Goal: Navigation & Orientation: Find specific page/section

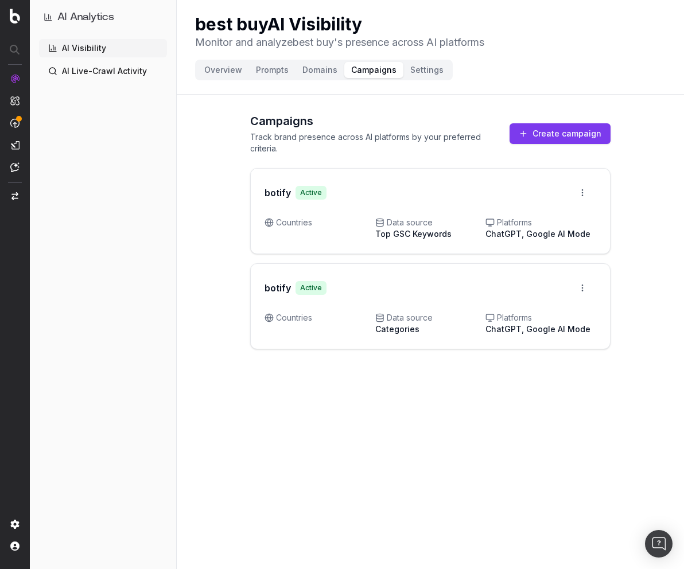
click at [215, 70] on button "Overview" at bounding box center [223, 70] width 52 height 16
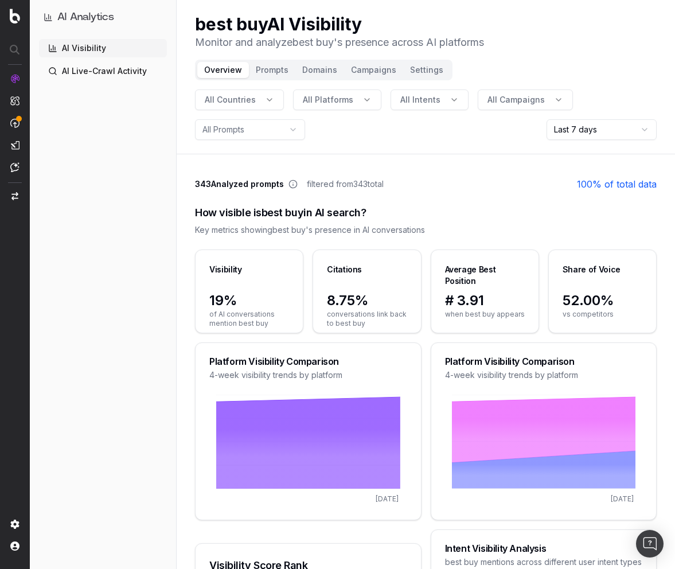
click at [269, 68] on button "Prompts" at bounding box center [272, 70] width 46 height 16
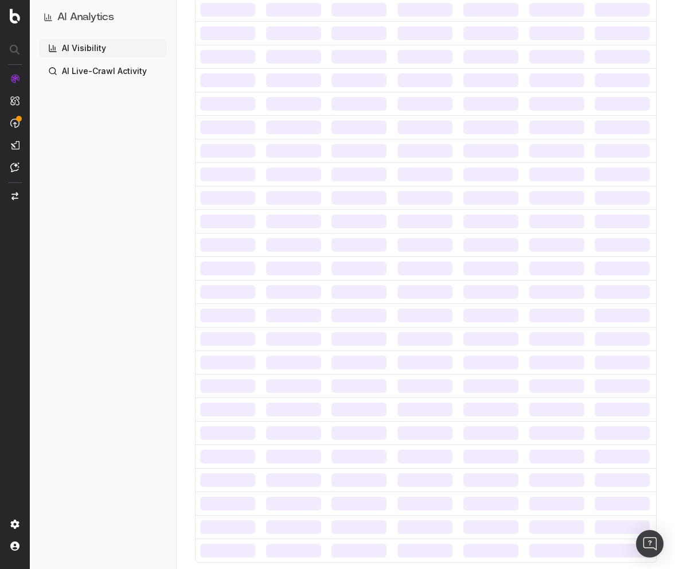
scroll to position [63, 0]
